Goal: Information Seeking & Learning: Learn about a topic

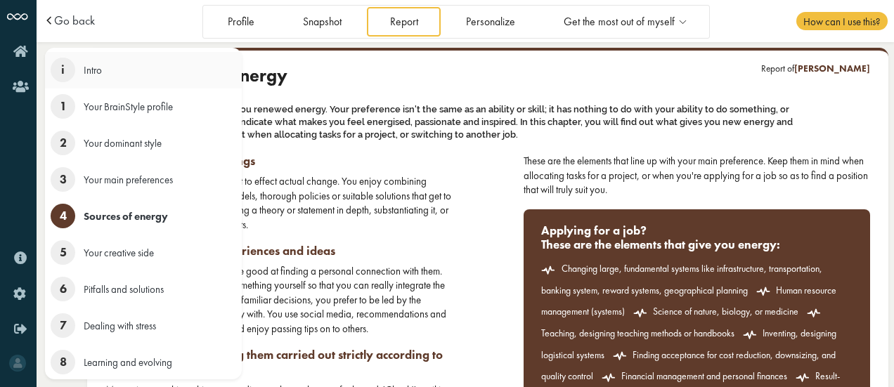
click at [73, 80] on li "i Intro" at bounding box center [143, 70] width 197 height 37
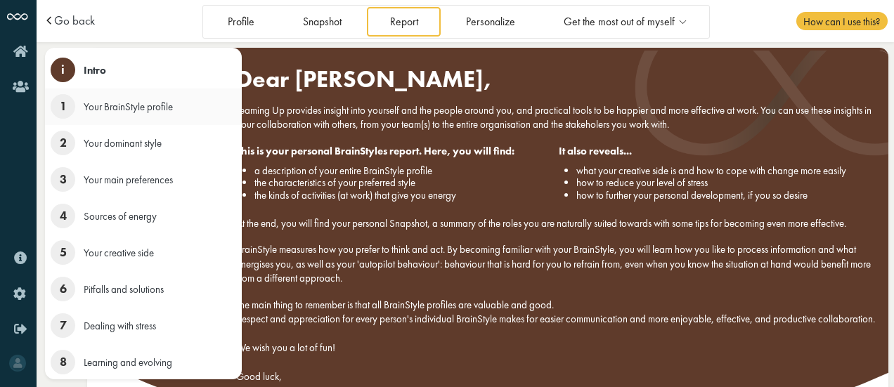
click at [65, 96] on span "1" at bounding box center [63, 106] width 25 height 25
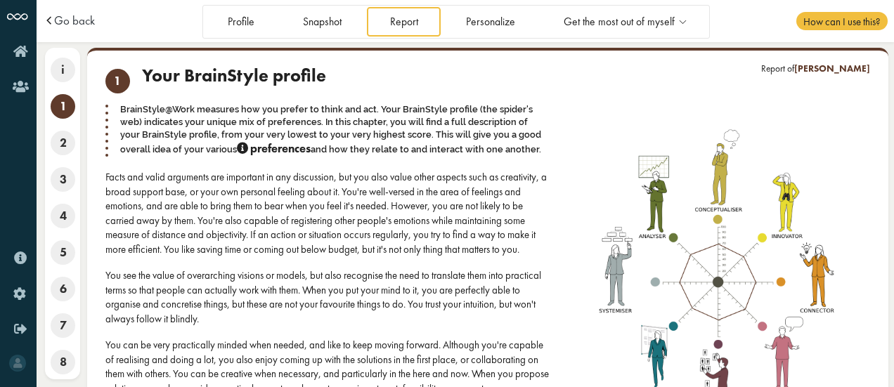
click at [420, 197] on div "Facts and valid arguments are important in any discussion, but you also value o…" at bounding box center [329, 213] width 448 height 86
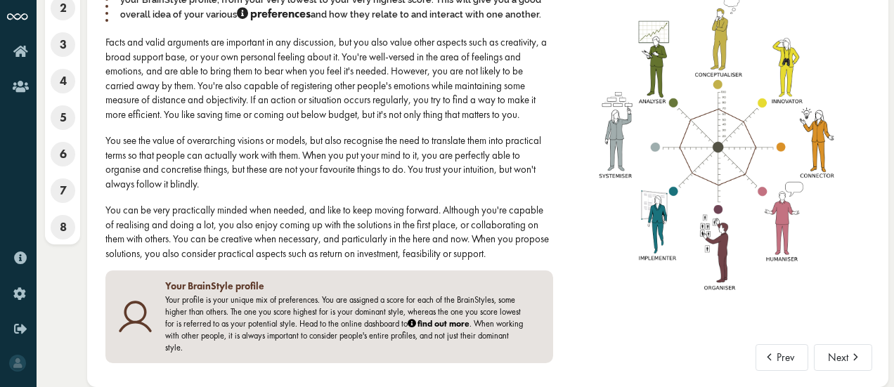
scroll to position [47, 0]
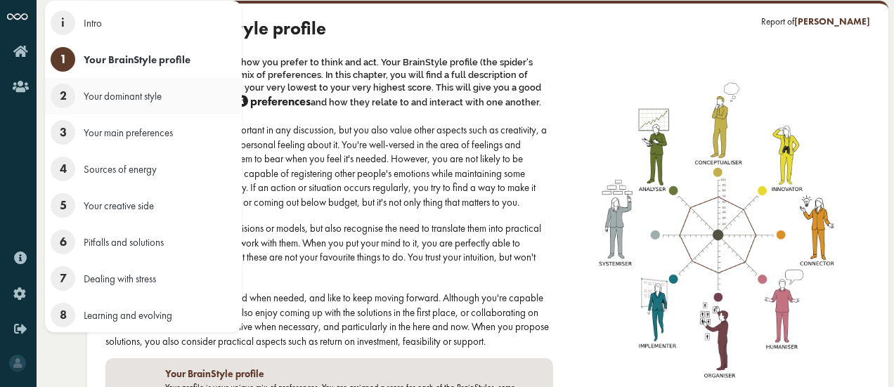
click at [55, 96] on span "2" at bounding box center [63, 96] width 25 height 25
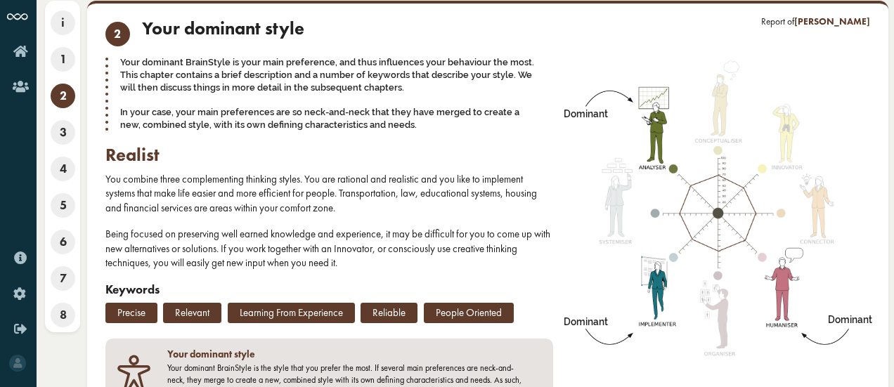
click at [310, 148] on h2 "realist" at bounding box center [329, 156] width 448 height 22
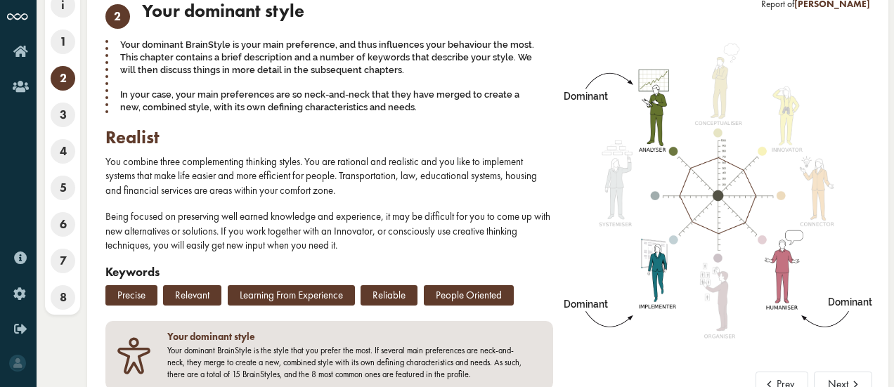
scroll to position [91, 0]
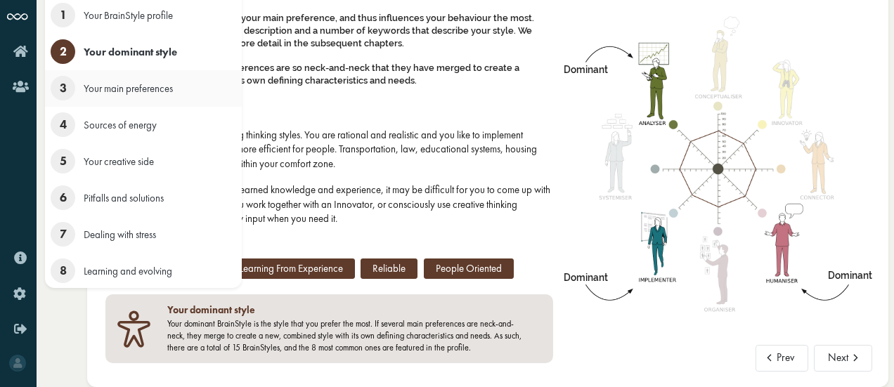
click at [66, 85] on span "3" at bounding box center [63, 88] width 25 height 25
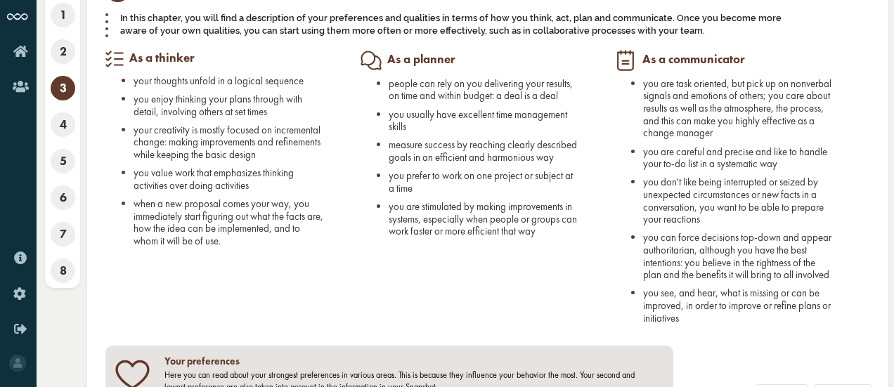
click at [488, 220] on span "you are stimulated by making improvements in systems, especially when people or…" at bounding box center [483, 219] width 188 height 38
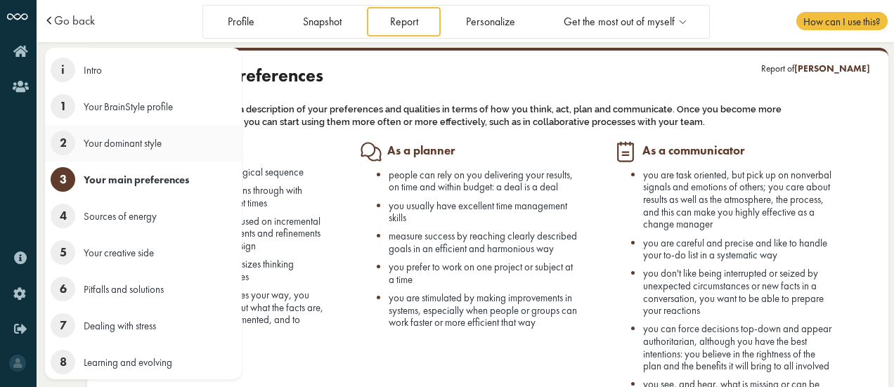
click at [66, 144] on span "2" at bounding box center [63, 143] width 25 height 25
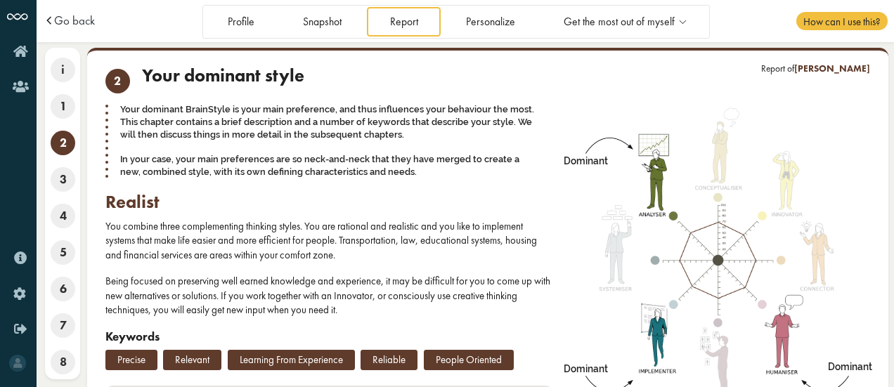
click at [389, 245] on p "You combine three complementing thinking styles. You are rational and realistic…" at bounding box center [329, 240] width 448 height 43
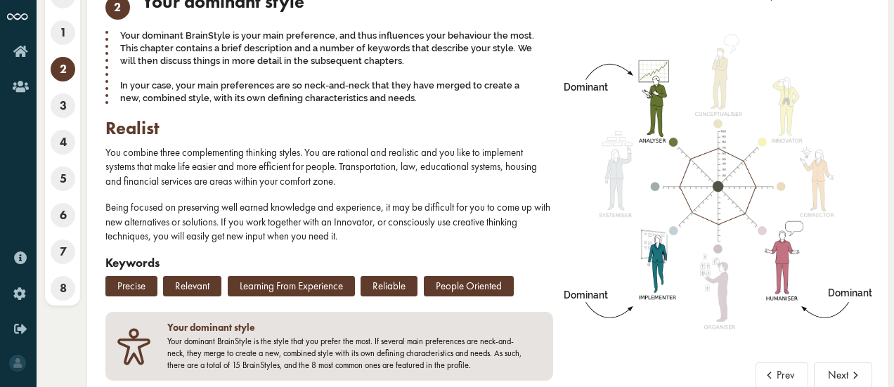
scroll to position [91, 0]
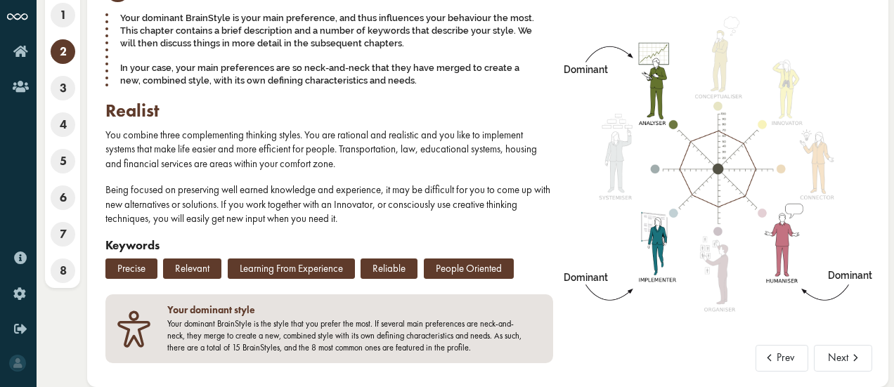
click at [290, 152] on p "You combine three complementing thinking styles. You are rational and realistic…" at bounding box center [329, 149] width 448 height 43
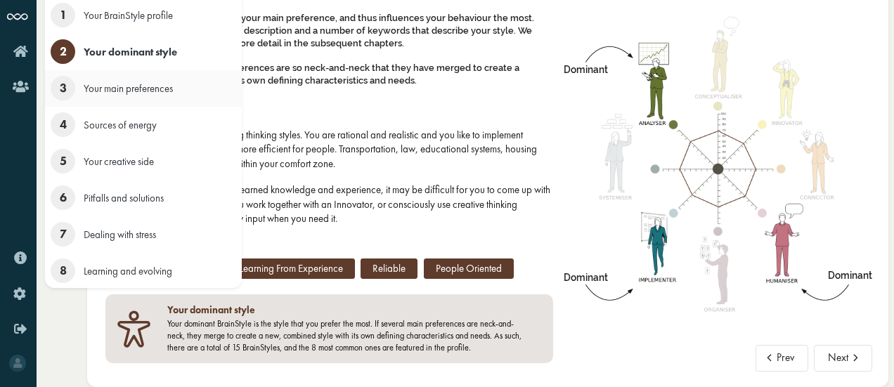
click at [60, 81] on span "3" at bounding box center [63, 88] width 25 height 25
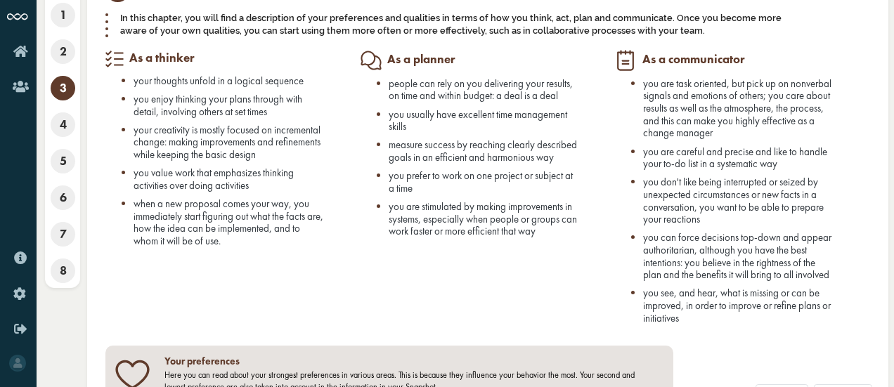
click at [385, 303] on div "As a planner people can rely on you delivering your results, on time and within…" at bounding box center [487, 193] width 255 height 286
click at [358, 336] on div "As a thinker your thoughts unfold in a logical sequence you enjoy thinking your…" at bounding box center [232, 193] width 255 height 286
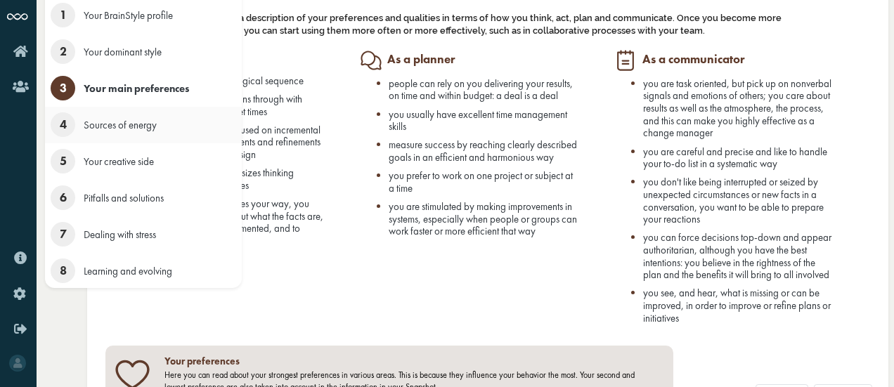
click at [65, 124] on span "4" at bounding box center [63, 124] width 25 height 25
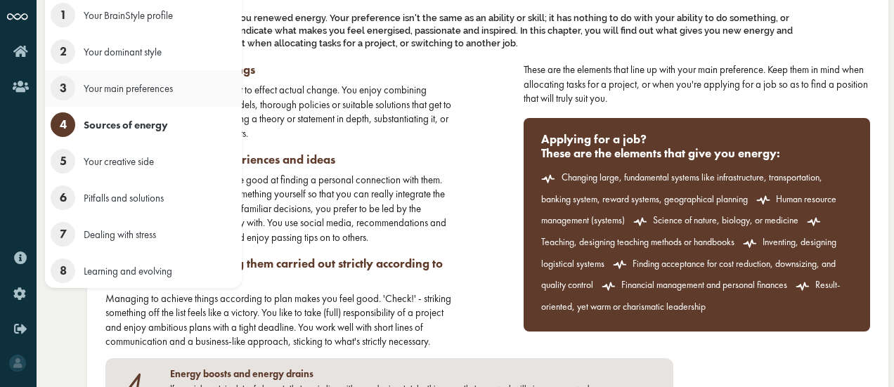
click at [68, 96] on span "3" at bounding box center [63, 88] width 25 height 25
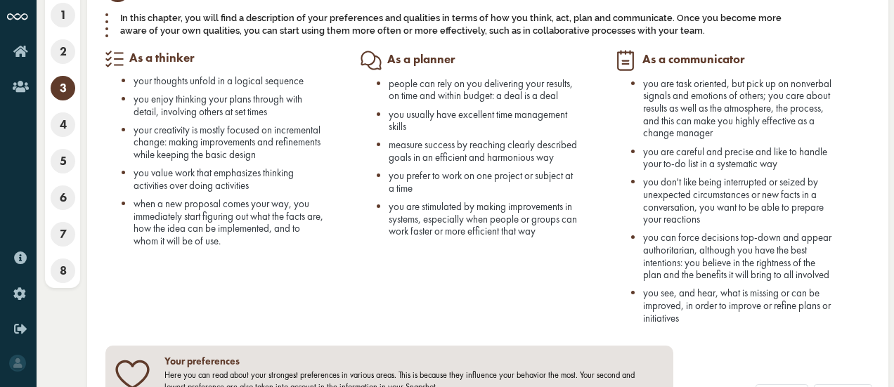
click at [264, 336] on div "As a thinker your thoughts unfold in a logical sequence you enjoy thinking your…" at bounding box center [232, 193] width 255 height 286
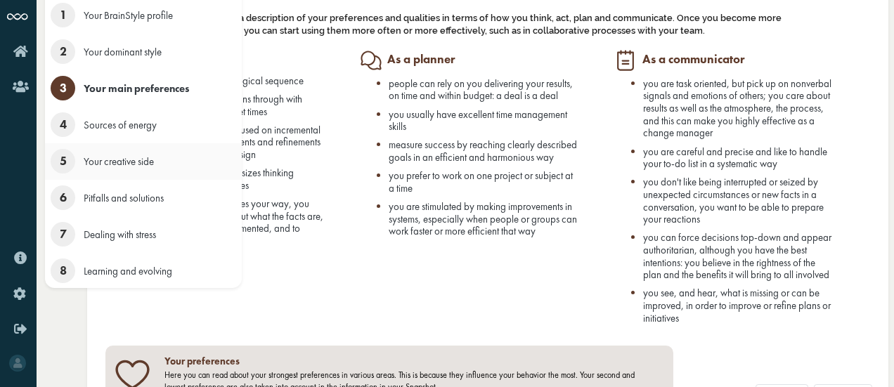
click at [54, 155] on span "5" at bounding box center [63, 161] width 25 height 25
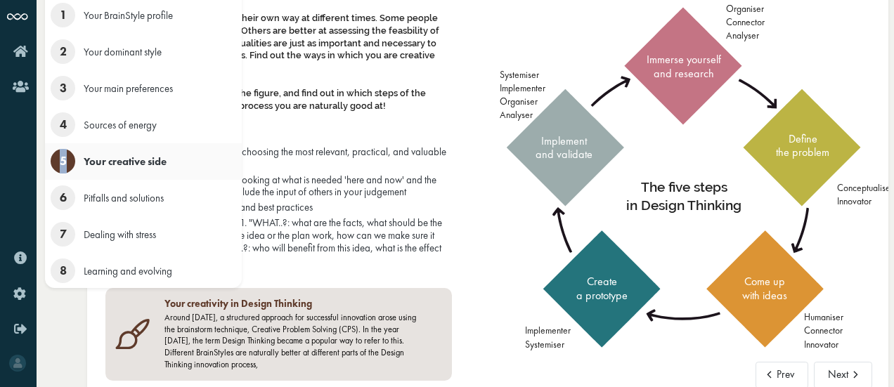
click at [54, 155] on span "5" at bounding box center [63, 161] width 25 height 25
click at [65, 225] on span "7" at bounding box center [63, 234] width 25 height 25
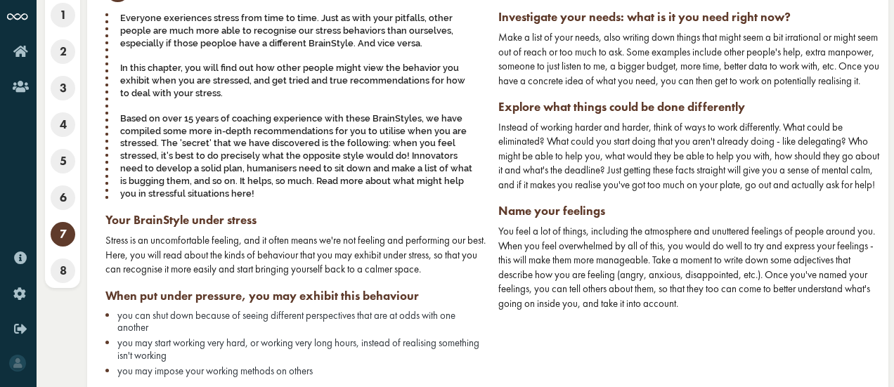
click at [353, 216] on h3 "Your BrainStyle under stress" at bounding box center [296, 220] width 382 height 14
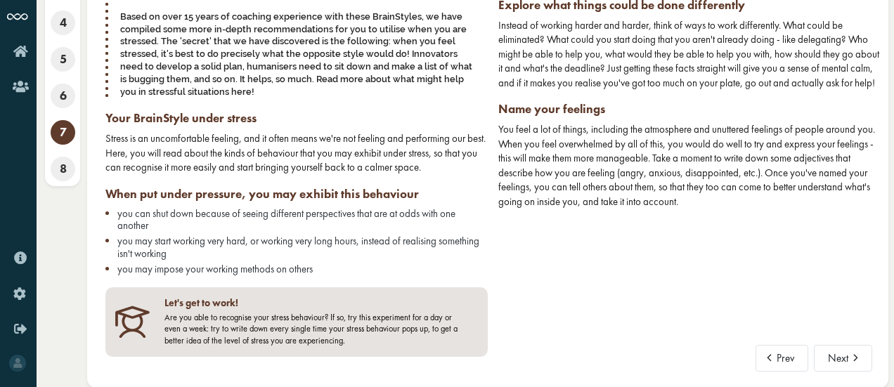
scroll to position [193, 0]
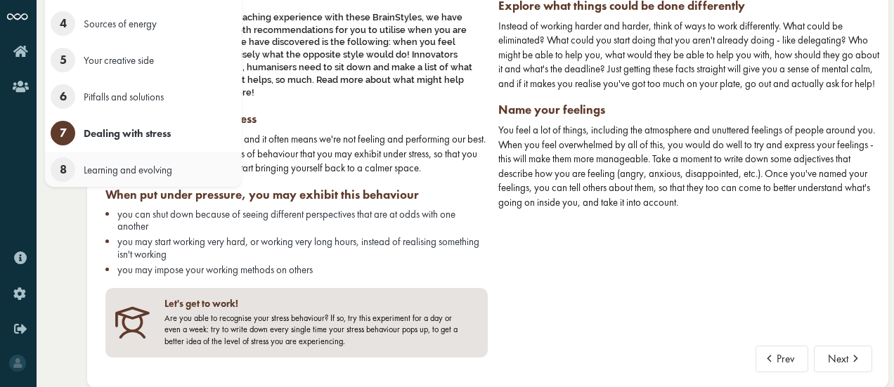
click at [68, 186] on li "8 Learning and evolving" at bounding box center [143, 170] width 197 height 37
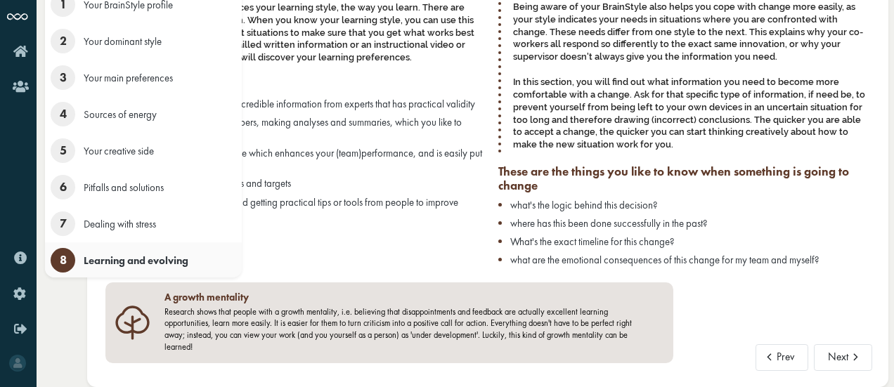
scroll to position [101, 0]
click at [65, 217] on span "7" at bounding box center [63, 224] width 25 height 25
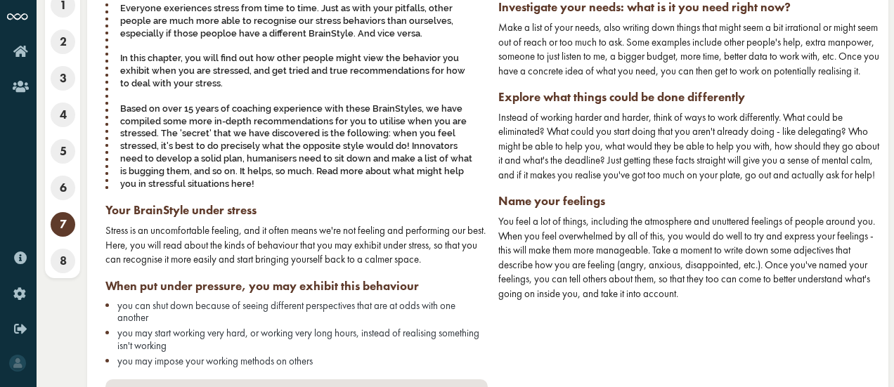
click at [451, 229] on div "Stress is an uncomfortable feeling, and it often means we're not feeling and pe…" at bounding box center [296, 244] width 382 height 43
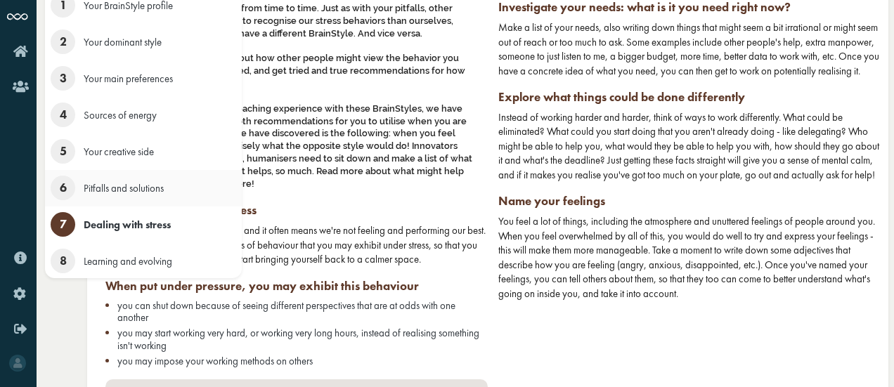
click at [55, 188] on span "6" at bounding box center [63, 188] width 25 height 25
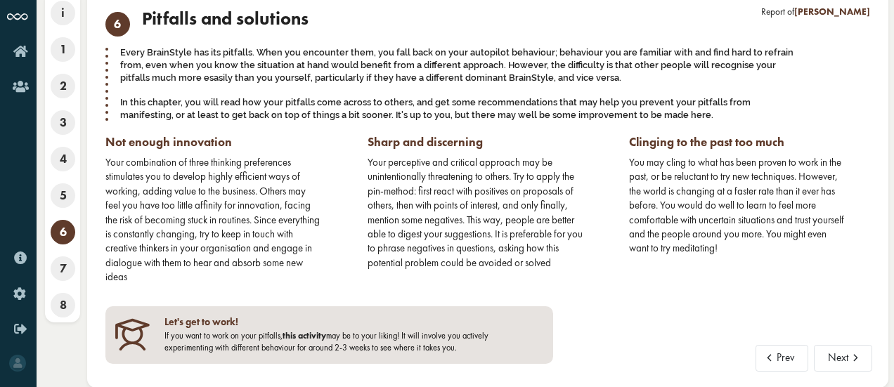
click at [491, 235] on div "Your perceptive and critical approach may be unintentionally threatening to oth…" at bounding box center [476, 212] width 216 height 115
